Goal: Task Accomplishment & Management: Manage account settings

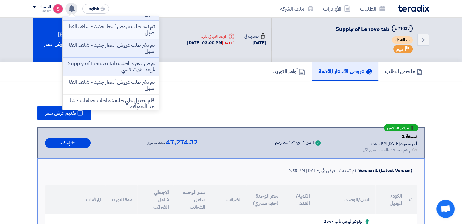
scroll to position [61, 0]
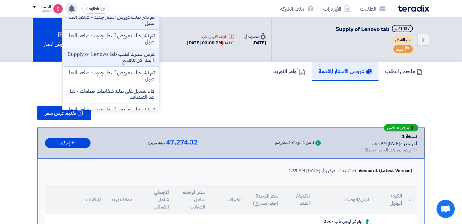
click at [141, 44] on p "تم نشر طلب عروض أسعار جديد - شاهد التفاصيل" at bounding box center [110, 39] width 87 height 12
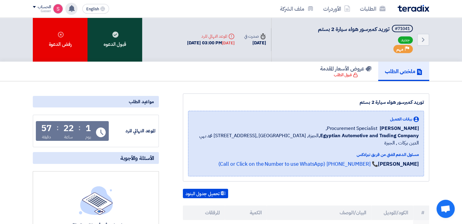
click at [131, 46] on div "قبول الدعوه" at bounding box center [114, 40] width 55 height 44
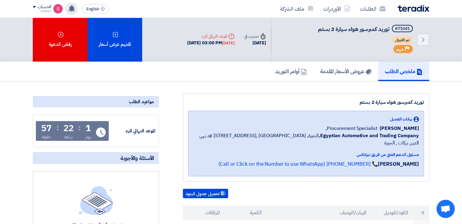
click at [70, 10] on use at bounding box center [72, 8] width 6 height 7
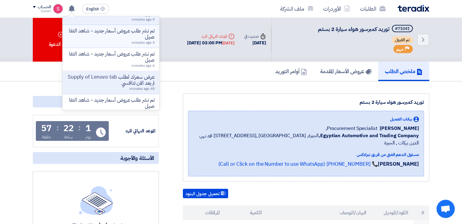
click at [132, 35] on p "تم نشر طلب عروض أسعار جديد - شاهد التفاصيل" at bounding box center [110, 34] width 87 height 12
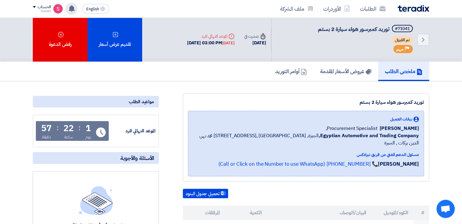
click at [70, 8] on use at bounding box center [72, 8] width 6 height 7
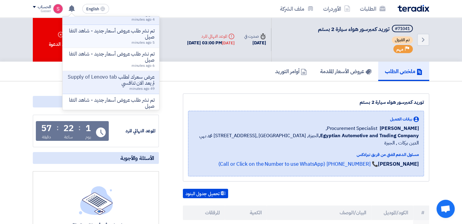
click at [116, 40] on p "تم نشر طلب عروض أسعار جديد - شاهد التفاصيل" at bounding box center [110, 34] width 87 height 12
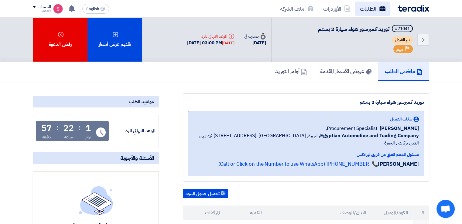
click at [367, 8] on link "الطلبات" at bounding box center [372, 9] width 35 height 14
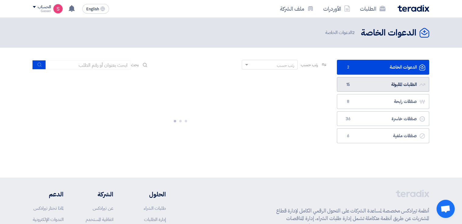
click at [372, 88] on link "الطلبات المقبولة الطلبات المقبولة 15" at bounding box center [383, 84] width 92 height 15
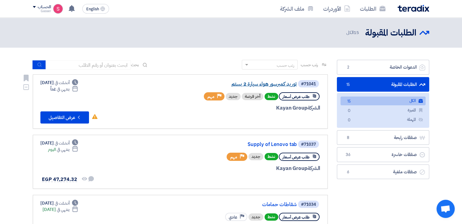
click at [266, 84] on link "توريد كمبرسور هواء سيارة 2 بستم" at bounding box center [235, 83] width 121 height 5
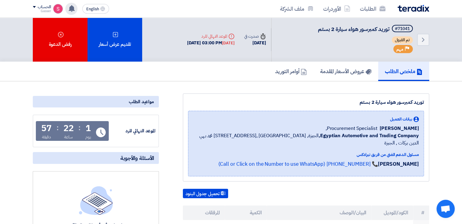
click at [74, 12] on div "تم نشر طلب عروض أسعار جديد - شاهد التفاصيل 2 minutes ago تم ترسية طلب Supply of…" at bounding box center [71, 9] width 12 height 12
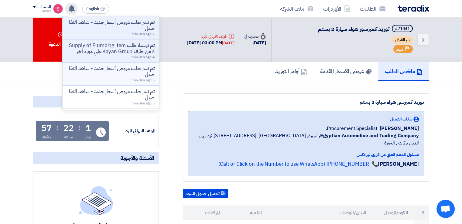
click at [111, 78] on p "تم نشر طلب عروض أسعار جديد - شاهد التفاصيل" at bounding box center [110, 72] width 87 height 12
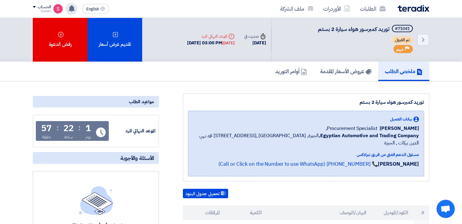
click at [71, 9] on use at bounding box center [72, 8] width 6 height 7
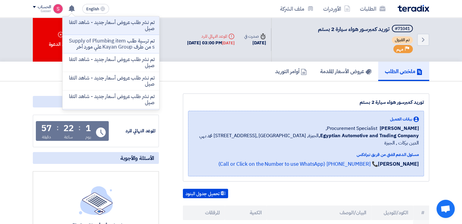
click at [127, 38] on p "تم ترسية طلب Supply of Plumbing items من طرف Kayan Group علي مورد أخر" at bounding box center [110, 44] width 87 height 12
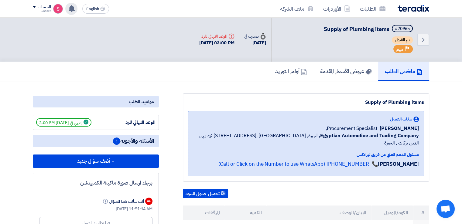
click at [73, 7] on use at bounding box center [72, 8] width 6 height 7
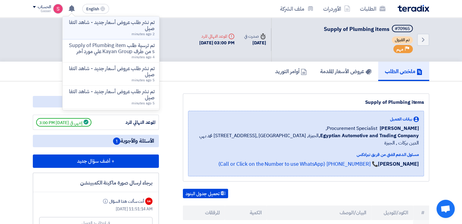
click at [131, 29] on p "تم نشر طلب عروض أسعار جديد - شاهد التفاصيل" at bounding box center [110, 25] width 87 height 12
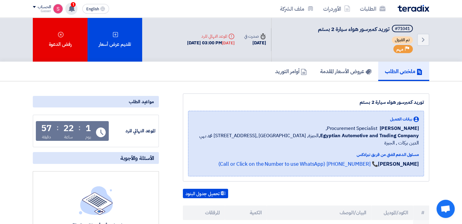
click at [73, 12] on div "1 تم ترسية طلب توريد شفاط مرفق صوره و [PERSON_NAME] من طرف Kayan Group علي مورد…" at bounding box center [71, 9] width 12 height 12
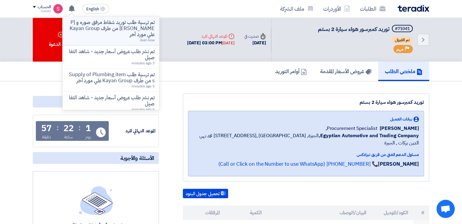
click at [121, 33] on p "تم ترسية طلب توريد شفاط مرفق صوره و [PERSON_NAME] من طرف Kayan Group علي مورد أ…" at bounding box center [110, 28] width 87 height 18
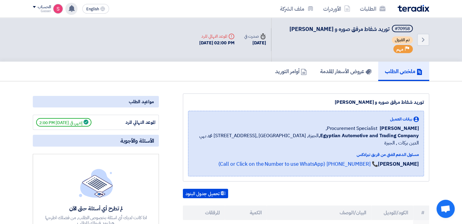
click at [74, 10] on use at bounding box center [72, 8] width 6 height 7
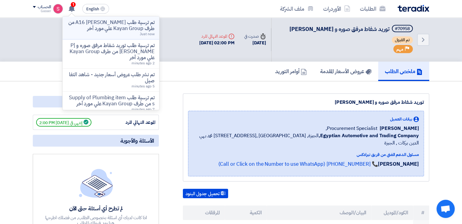
click at [117, 21] on p "تم ترسية طلب [PERSON_NAME] A16 من طرف Kayan Group علي مورد أخر" at bounding box center [110, 25] width 87 height 12
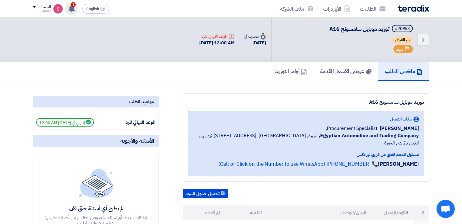
click at [75, 6] on div "1 تم ترسية طلب مستلزمات ورشه الكهرباء والميكانيكا من طرف Kayan Group علي مورد أ…" at bounding box center [71, 9] width 12 height 12
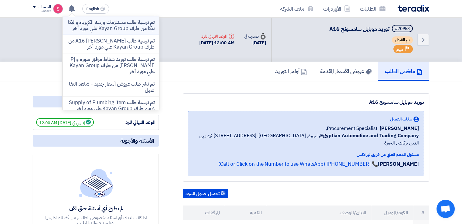
click at [134, 29] on p "تم ترسية طلب مستلزمات ورشه الكهرباء والميكانيكا من طرف Kayan Group علي مورد أخر" at bounding box center [110, 25] width 87 height 12
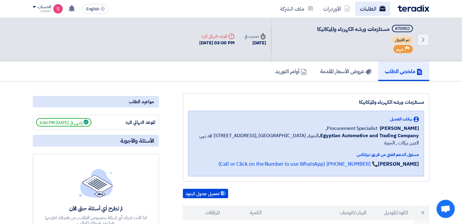
click at [370, 8] on link "الطلبات" at bounding box center [372, 9] width 35 height 14
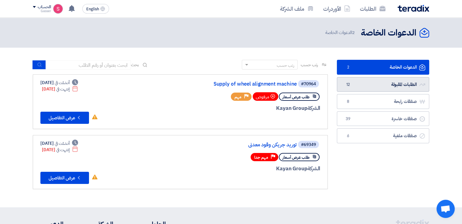
click at [372, 84] on link "الطلبات المقبولة الطلبات المقبولة 12" at bounding box center [383, 84] width 92 height 15
